Goal: Download file/media

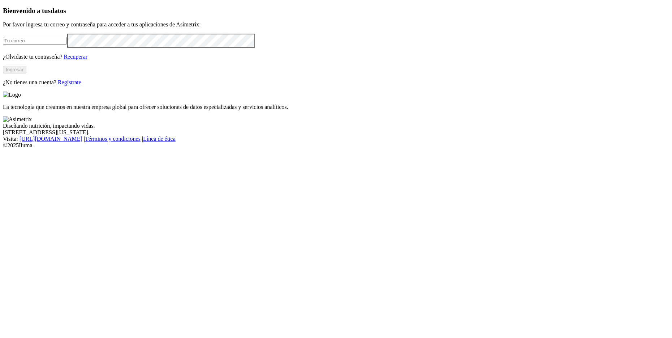
type input "[PERSON_NAME][EMAIL_ADDRESS][PERSON_NAME][DOMAIN_NAME]"
click at [26, 73] on button "Ingresar" at bounding box center [14, 70] width 23 height 8
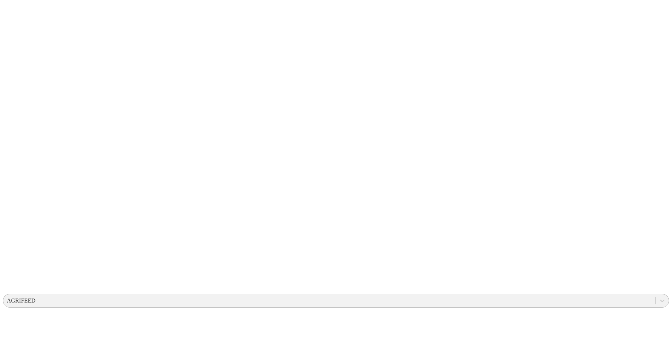
click at [35, 297] on div "AGRIFEED" at bounding box center [21, 300] width 29 height 7
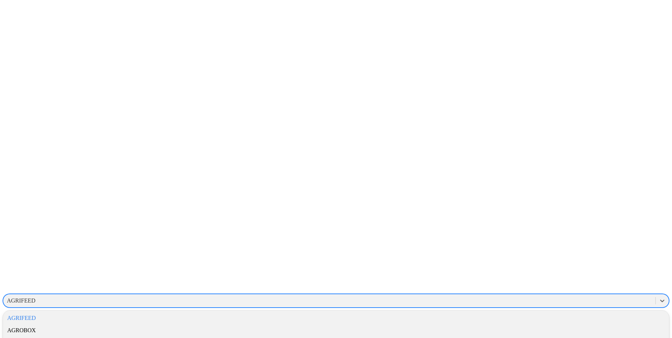
click at [35, 297] on div "AGRIFEED" at bounding box center [21, 300] width 29 height 7
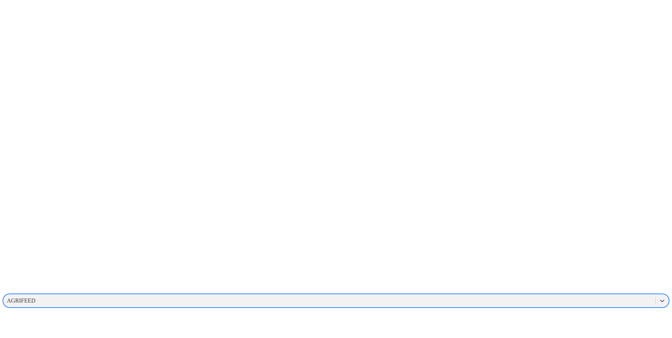
click at [35, 297] on div "AGRIFEED" at bounding box center [21, 300] width 29 height 7
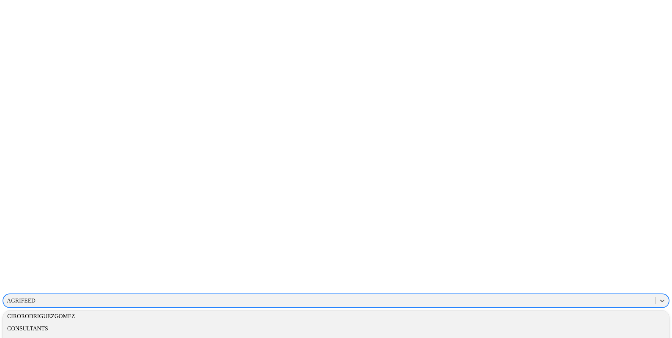
scroll to position [401, 0]
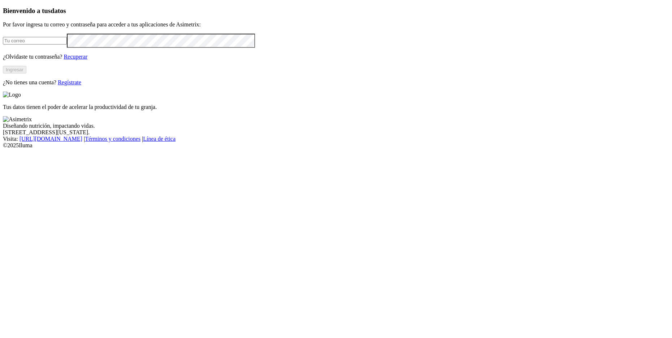
type input "[PERSON_NAME][EMAIL_ADDRESS][PERSON_NAME][DOMAIN_NAME]"
click at [26, 73] on button "Ingresar" at bounding box center [14, 70] width 23 height 8
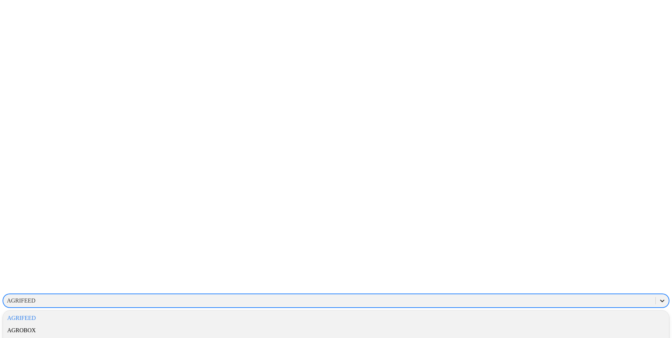
click at [656, 294] on div at bounding box center [662, 300] width 13 height 13
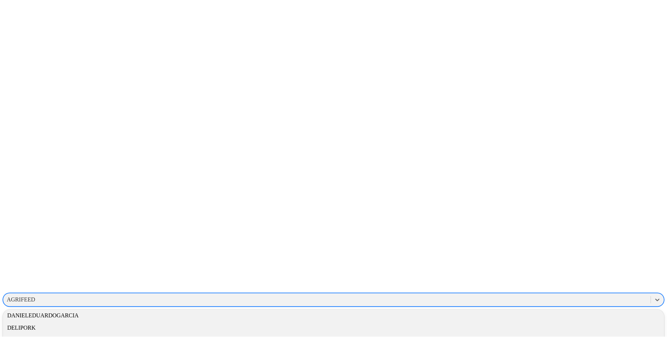
scroll to position [470, 0]
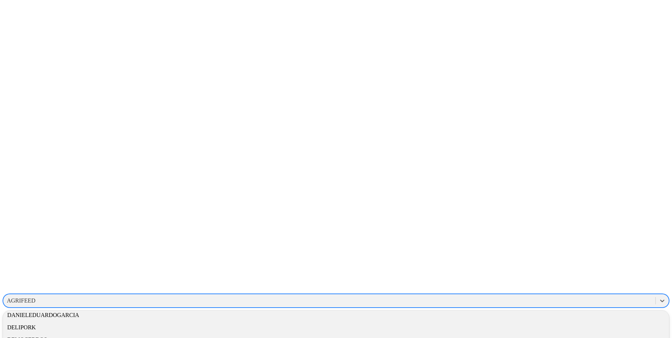
click at [559, 296] on div "CYFPORCICULTURA" at bounding box center [336, 302] width 666 height 12
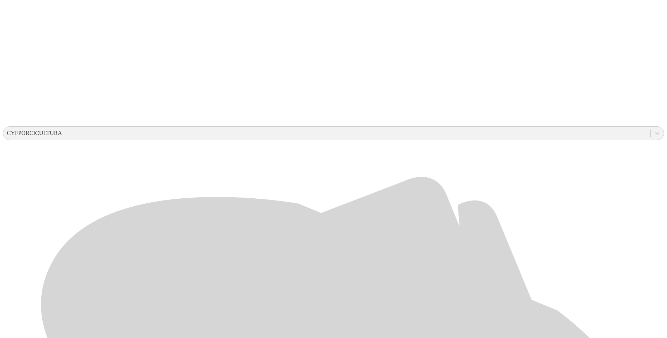
scroll to position [168, 0]
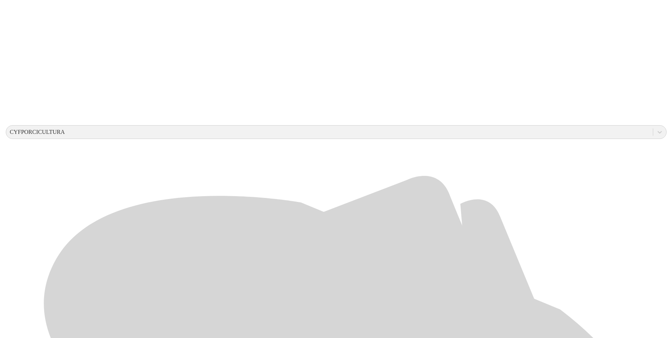
scroll to position [0, 0]
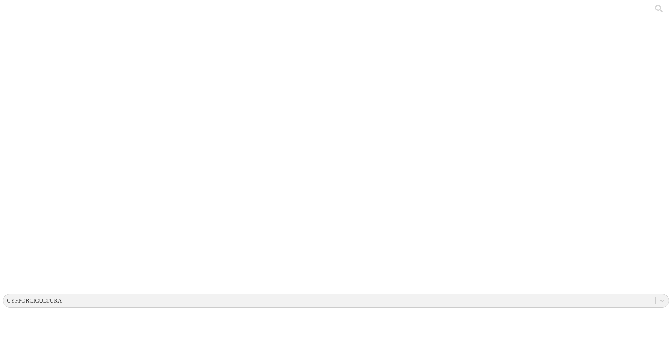
drag, startPoint x: 297, startPoint y: 93, endPoint x: 102, endPoint y: 91, distance: 195.1
